Goal: Transaction & Acquisition: Purchase product/service

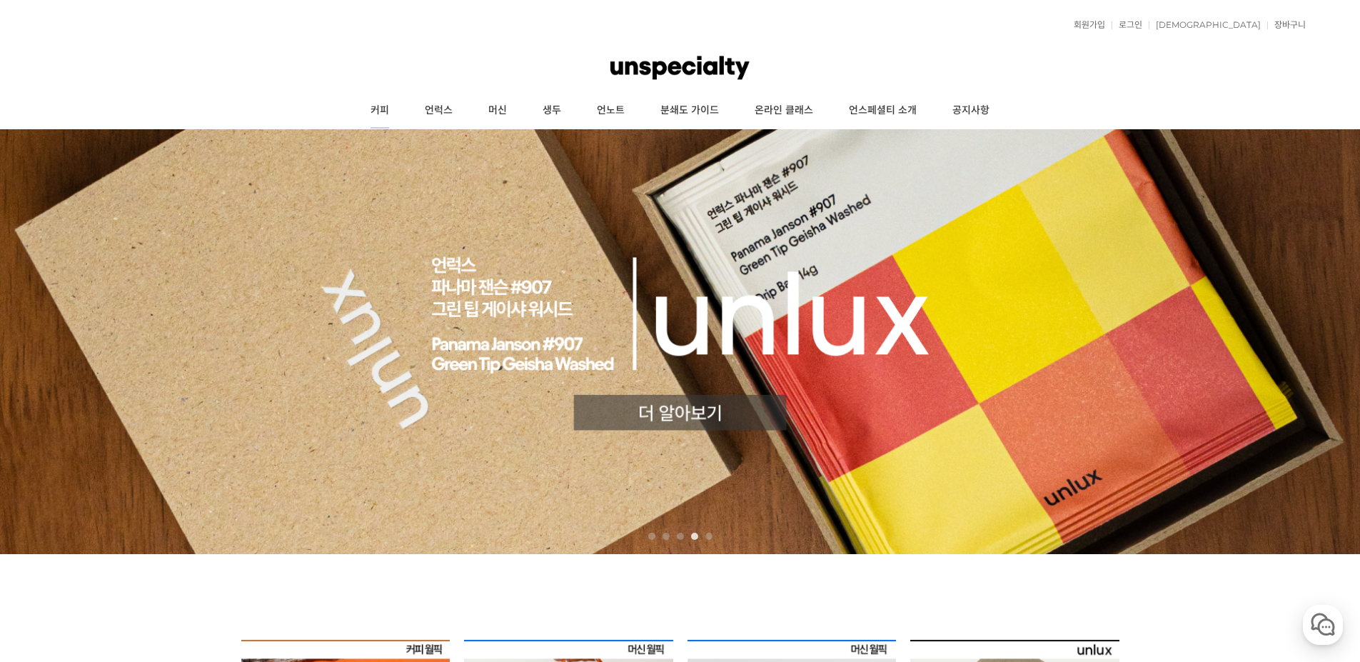
click at [400, 107] on link "커피" at bounding box center [380, 111] width 54 height 36
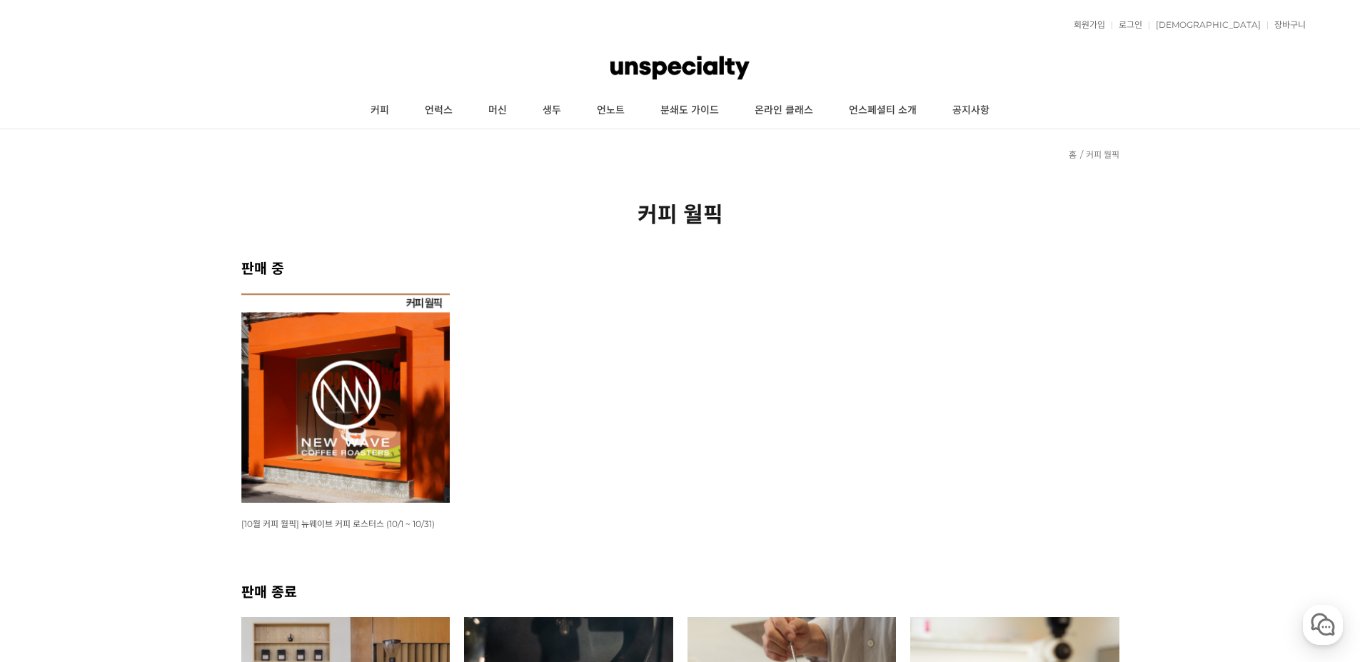
click at [355, 462] on img at bounding box center [345, 397] width 209 height 209
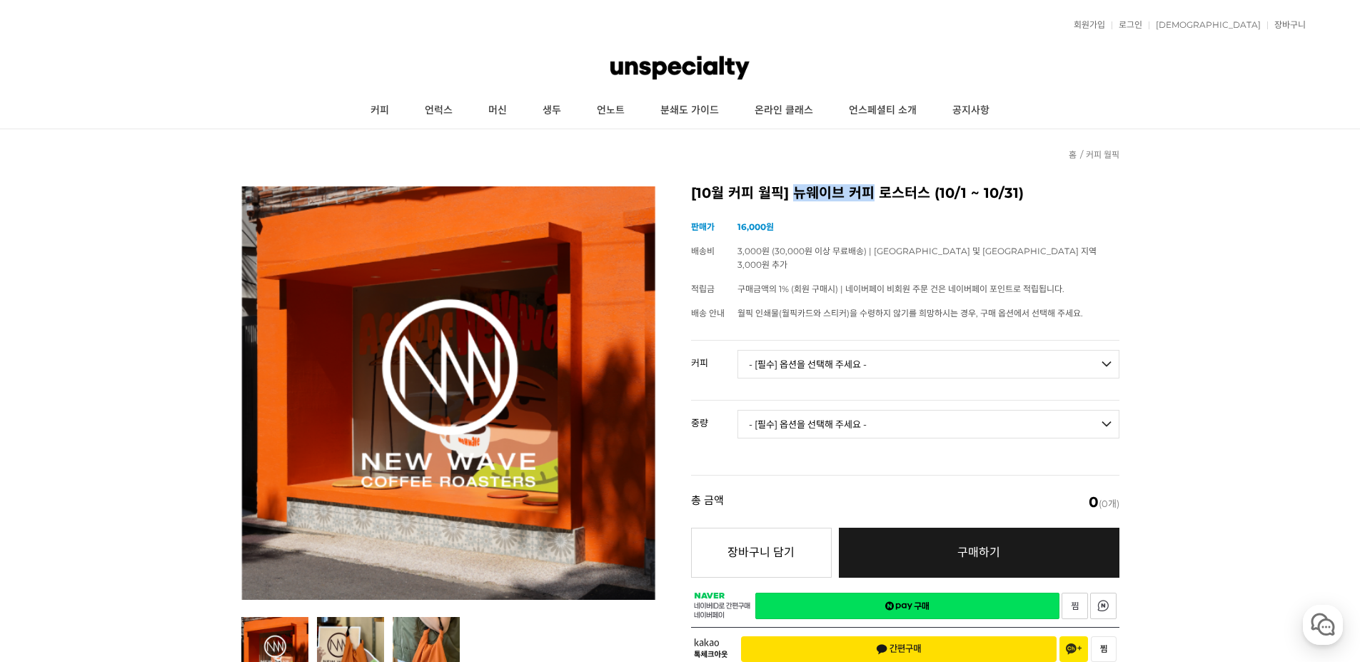
drag, startPoint x: 791, startPoint y: 195, endPoint x: 873, endPoint y: 193, distance: 82.1
click at [873, 193] on h2 "[10월 커피 월픽] 뉴웨이브 커피 로스터스 (10/1 ~ 10/31)" at bounding box center [905, 193] width 428 height 14
copy h2 "뉴웨이브 커피"
drag, startPoint x: 793, startPoint y: 191, endPoint x: 922, endPoint y: 185, distance: 129.4
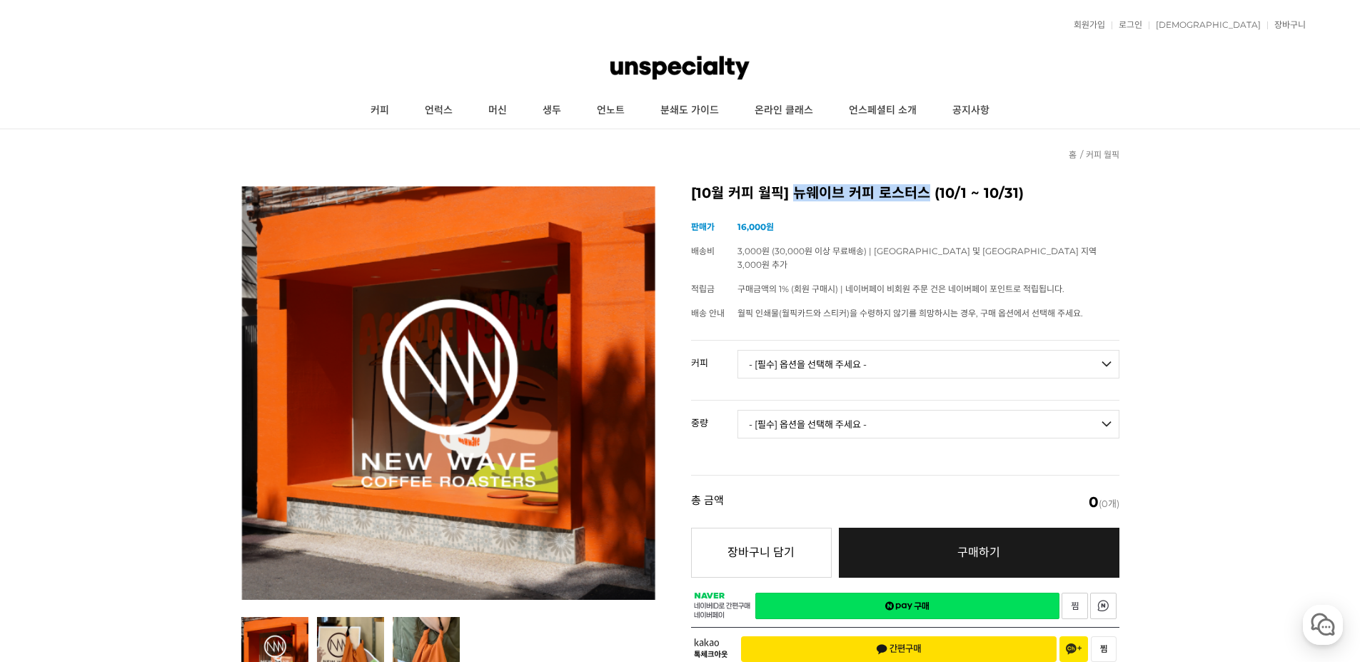
click at [922, 186] on h2 "[10월 커피 월픽] 뉴웨이브 커피 로스터스 (10/1 ~ 10/31)" at bounding box center [905, 193] width 428 height 14
copy h2 "뉴웨이브 커피 로스터스"
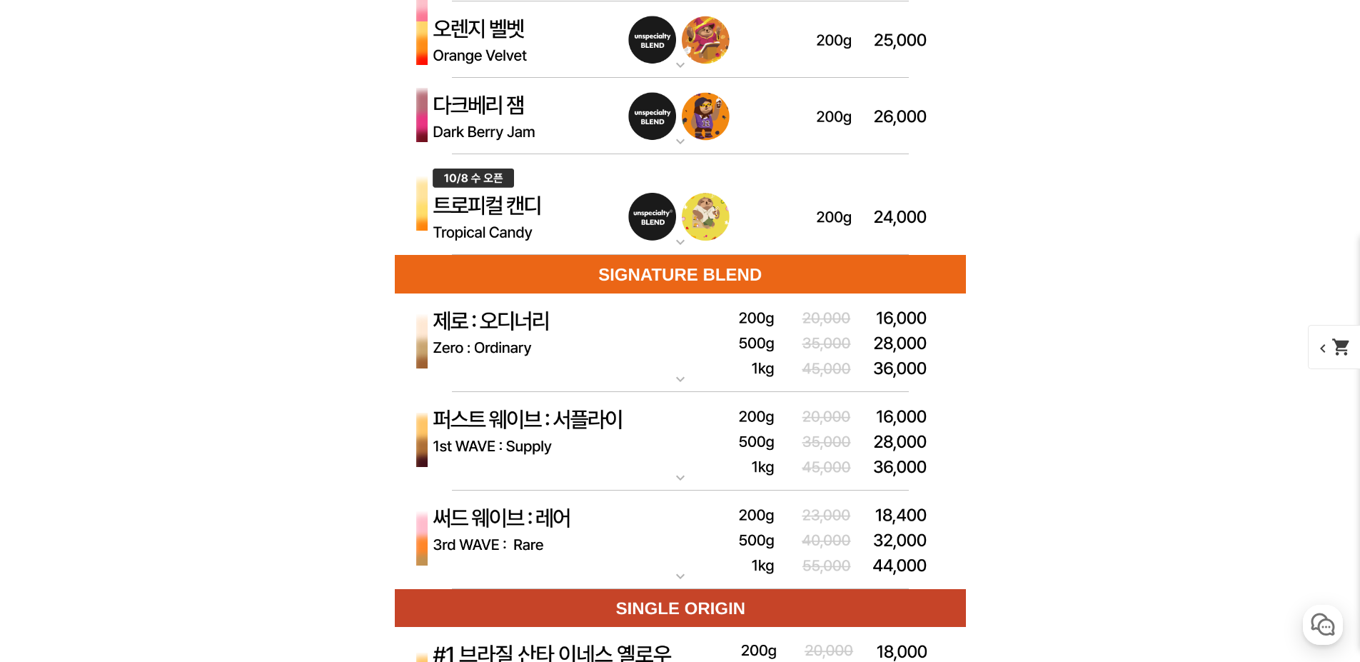
scroll to position [4213, 0]
